Goal: Complete application form

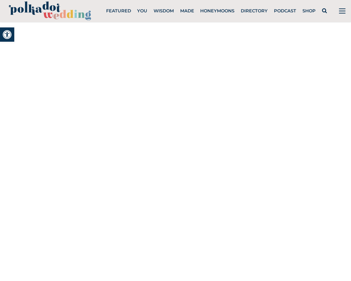
scroll to position [2532, 0]
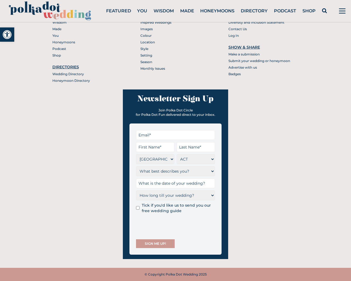
type input "JCfUZQsq"
type input "[EMAIL_ADDRESS][DOMAIN_NAME]"
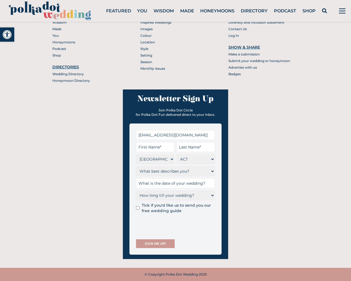
type input "JCfUZQsq"
type input "[DATE]"
checkbox input "false"
type input "[DATE]"
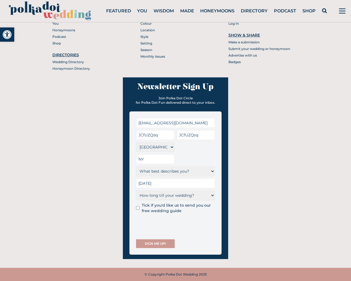
scroll to position [2544, 0]
select select "[GEOGRAPHIC_DATA]"
select select "Wedding Vendor"
select select "6 Months"
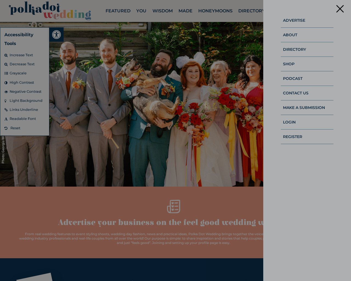
scroll to position [0, 0]
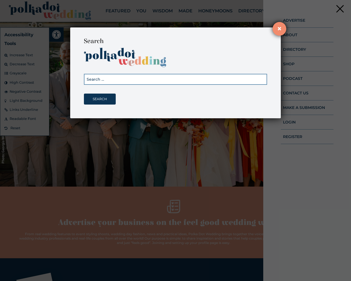
type input "the"
